Goal: Feedback & Contribution: Submit feedback/report problem

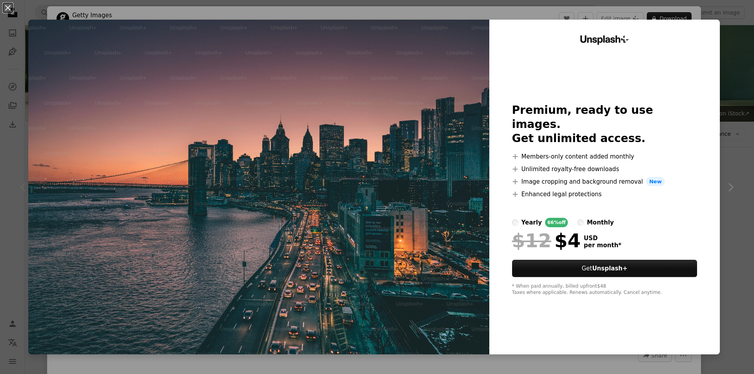
click at [234, 256] on img at bounding box center [258, 187] width 461 height 335
click at [9, 8] on button "An X shape" at bounding box center [7, 7] width 9 height 9
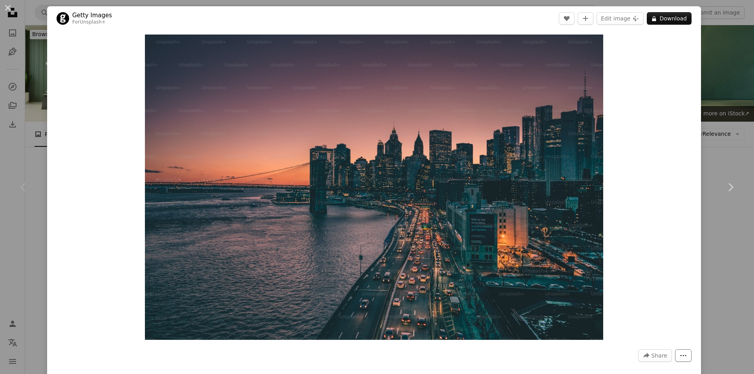
click at [680, 353] on icon "More Actions" at bounding box center [683, 355] width 7 height 7
click at [658, 331] on button "Report" at bounding box center [650, 336] width 64 height 14
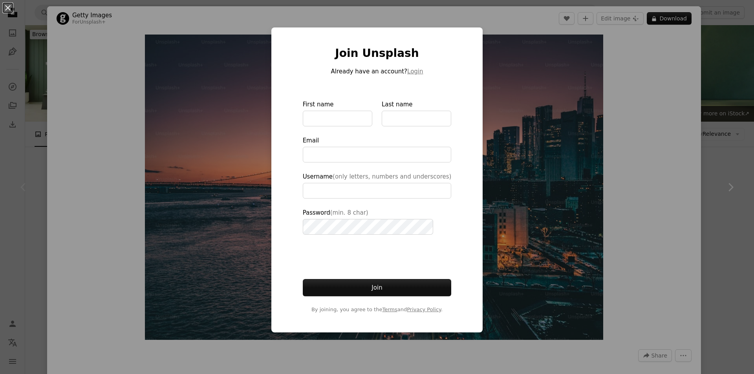
click at [658, 331] on div "An X shape Join Unsplash Already have an account? Login First name Last name Em…" at bounding box center [377, 187] width 754 height 374
